Goal: Information Seeking & Learning: Understand process/instructions

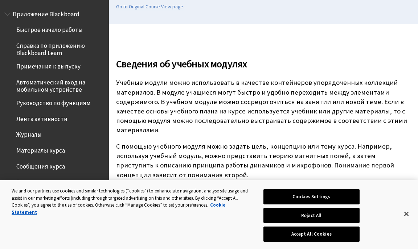
scroll to position [1030, 0]
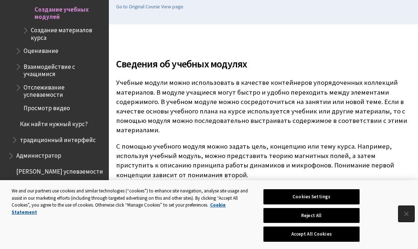
click at [403, 214] on button "Close" at bounding box center [407, 214] width 16 height 16
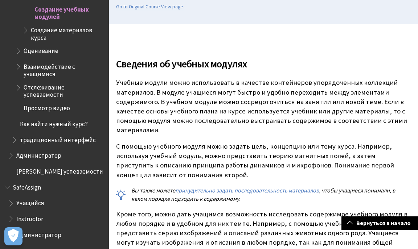
click at [119, 90] on p "Учебные модули можно использовать в качестве контейнеров упорядоченных коллекци…" at bounding box center [263, 106] width 295 height 57
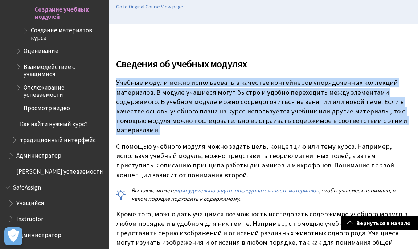
drag, startPoint x: 117, startPoint y: 84, endPoint x: 208, endPoint y: 132, distance: 102.8
click at [208, 132] on p "Учебные модули можно использовать в качестве контейнеров упорядоченных коллекци…" at bounding box center [263, 106] width 295 height 57
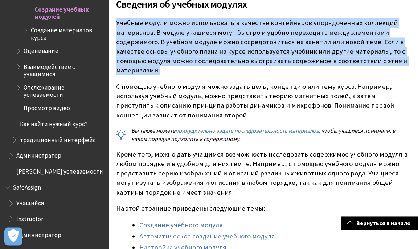
scroll to position [222, 0]
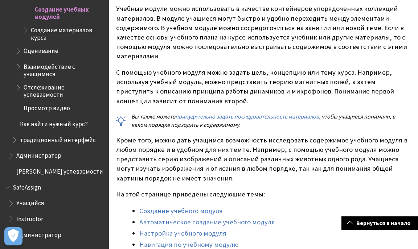
click at [262, 135] on div "Сведения об учебных модулях Учебные модули можно использовать в качестве контей…" at bounding box center [263, 117] width 295 height 288
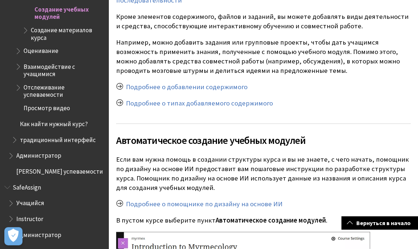
scroll to position [1111, 0]
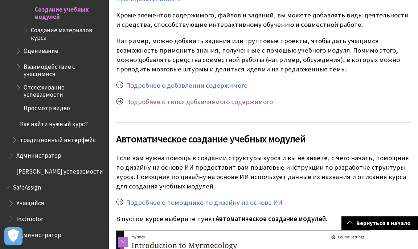
click at [158, 98] on link "Подробнее о типах добавляемого содержимого" at bounding box center [199, 102] width 147 height 9
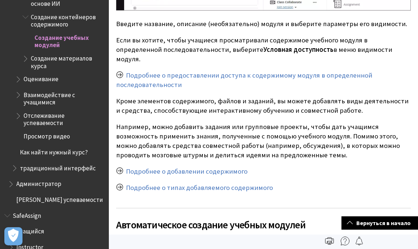
scroll to position [1000, 0]
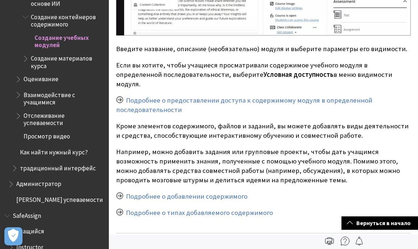
click at [284, 155] on p "Например, можно добавить задания или групповые проекты, чтобы дать учащимся воз…" at bounding box center [263, 166] width 295 height 38
click at [119, 147] on p "Например, можно добавить задания или групповые проекты, чтобы дать учащимся воз…" at bounding box center [263, 166] width 295 height 38
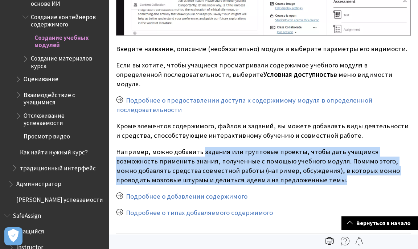
drag, startPoint x: 203, startPoint y: 135, endPoint x: 354, endPoint y: 172, distance: 155.7
copy p "задания или групповые проекты, чтобы дать учащимся возможность применить знания…"
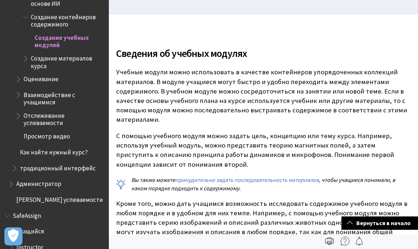
scroll to position [185, 0]
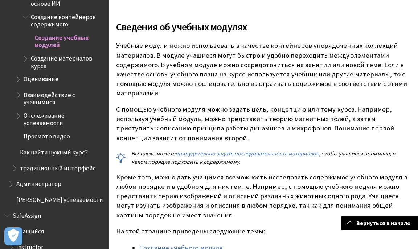
click at [137, 53] on p "Учебные модули можно использовать в качестве контейнеров упорядоченных коллекци…" at bounding box center [263, 69] width 295 height 57
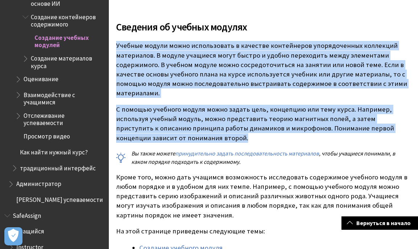
drag, startPoint x: 117, startPoint y: 48, endPoint x: 259, endPoint y: 144, distance: 170.8
click at [259, 146] on div "Сведения об учебных модулях Учебные модули можно использовать в качестве контей…" at bounding box center [263, 155] width 295 height 288
copy div "Loremip dolors ametc adipiscingel s doeiusmo temporincid utlaboreetdol magnaali…"
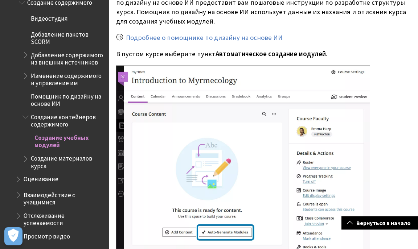
scroll to position [1333, 0]
